Goal: Transaction & Acquisition: Purchase product/service

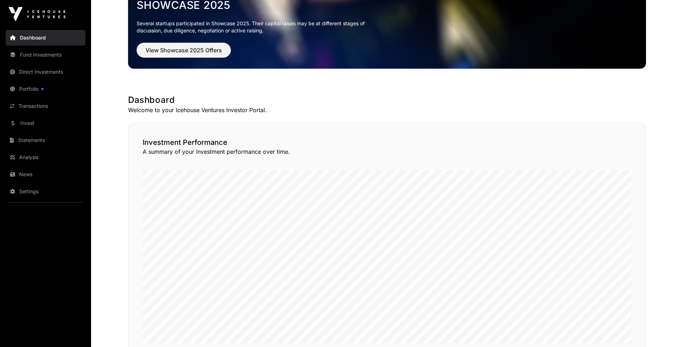
scroll to position [52, 0]
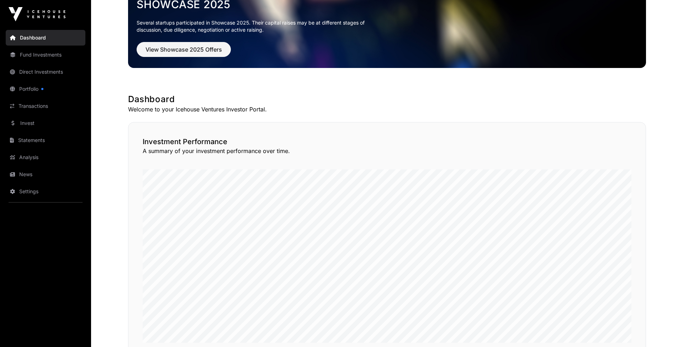
click at [41, 73] on link "Direct Investments" at bounding box center [46, 72] width 80 height 16
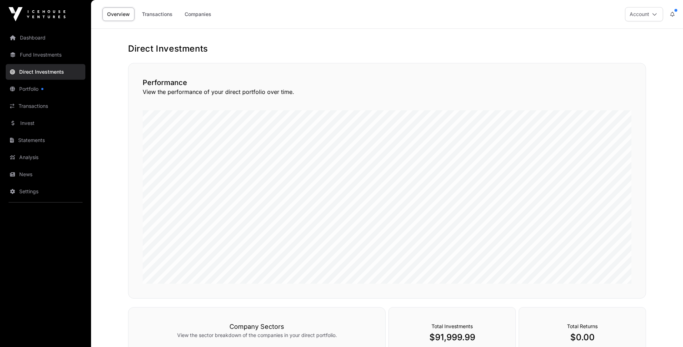
click at [162, 15] on link "Transactions" at bounding box center [157, 14] width 40 height 14
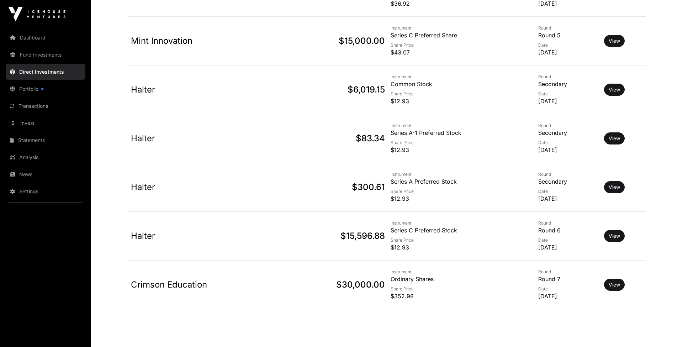
scroll to position [628, 0]
click at [614, 281] on link "View" at bounding box center [613, 284] width 11 height 7
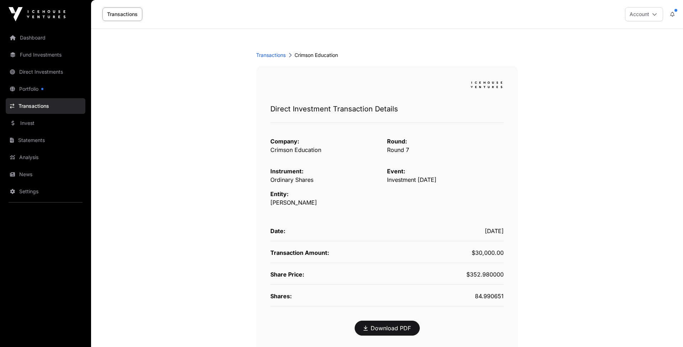
click at [271, 56] on link "Transactions" at bounding box center [271, 55] width 30 height 7
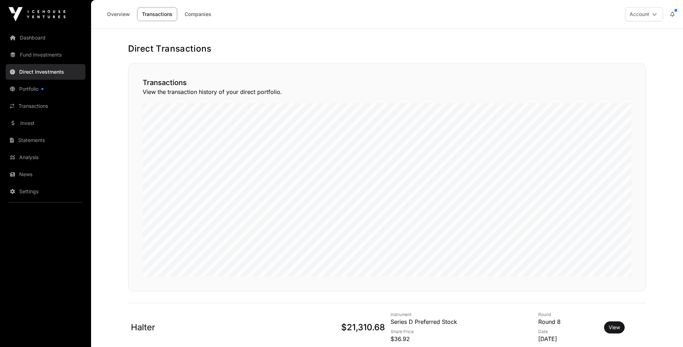
click at [26, 173] on link "News" at bounding box center [46, 174] width 80 height 16
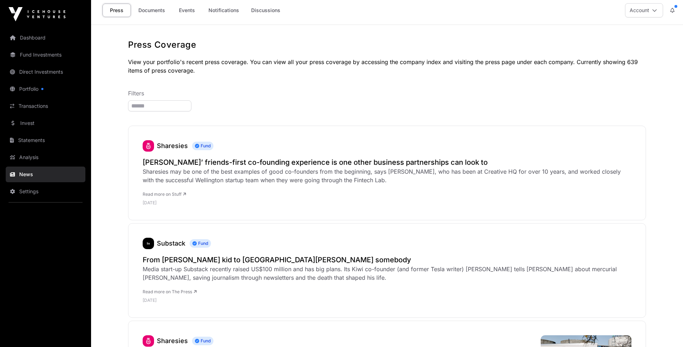
scroll to position [4, 0]
click at [29, 140] on link "Statements" at bounding box center [46, 140] width 80 height 16
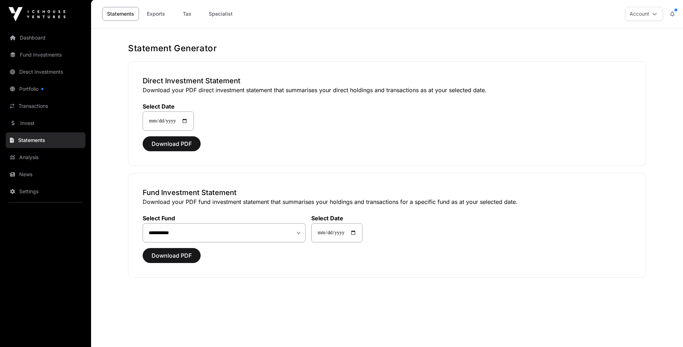
scroll to position [1, 0]
click at [30, 124] on link "Invest" at bounding box center [46, 123] width 80 height 16
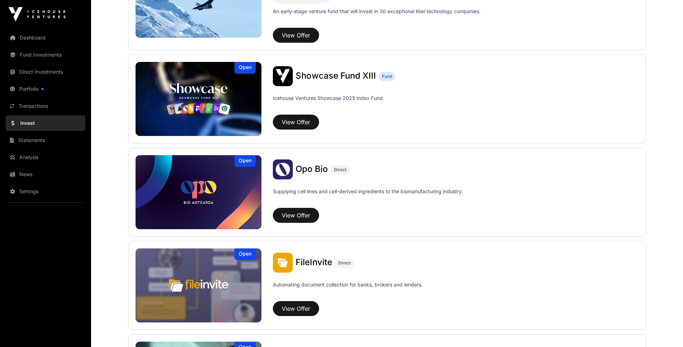
scroll to position [225, 0]
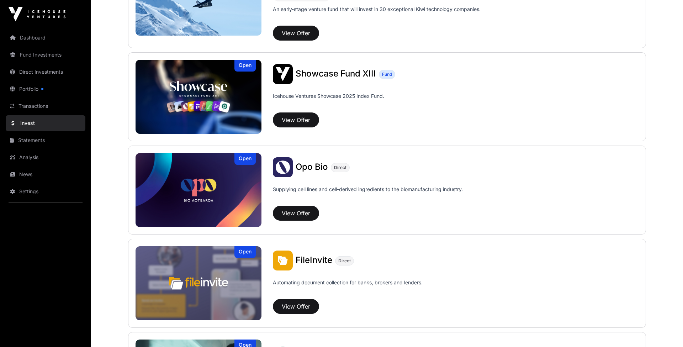
click at [305, 119] on button "View Offer" at bounding box center [296, 119] width 46 height 15
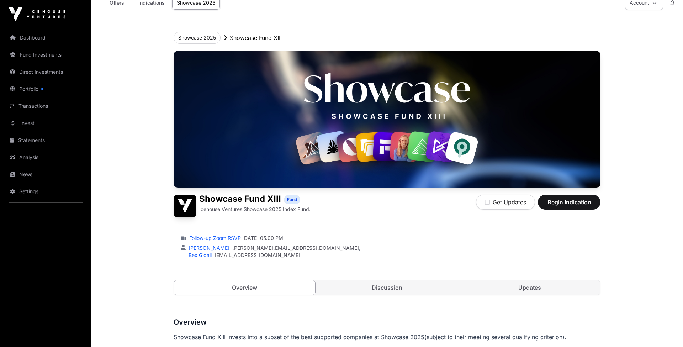
click at [155, 5] on link "Indications" at bounding box center [152, 3] width 36 height 14
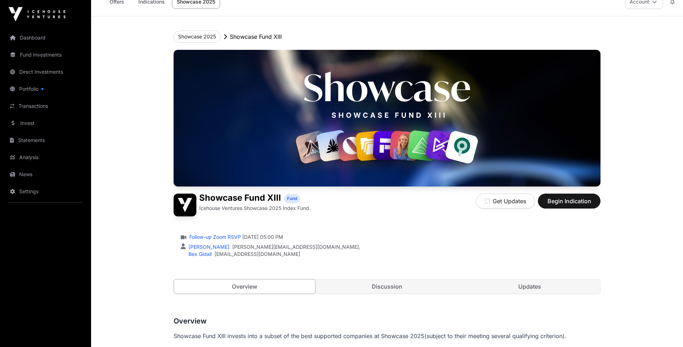
click at [118, 4] on link "Offers" at bounding box center [116, 2] width 28 height 14
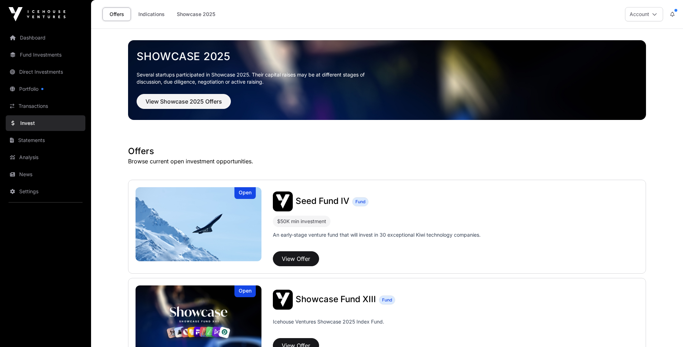
scroll to position [16, 1]
